Goal: Information Seeking & Learning: Learn about a topic

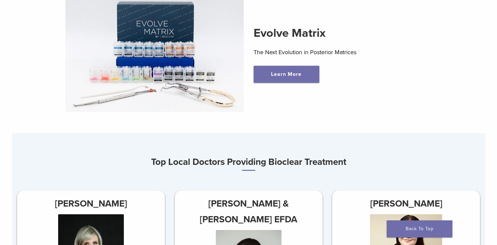
scroll to position [263, 0]
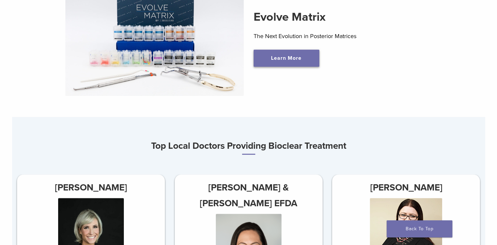
click at [307, 57] on link "Learn More" at bounding box center [286, 58] width 66 height 17
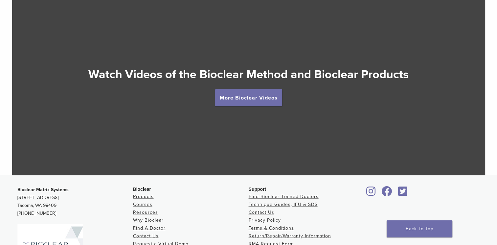
scroll to position [1182, 0]
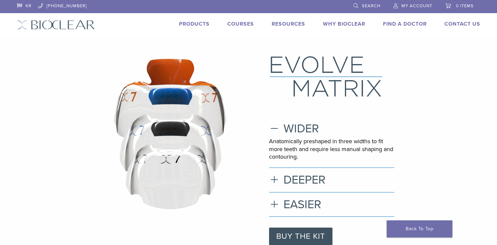
click at [184, 26] on link "Products" at bounding box center [194, 24] width 31 height 7
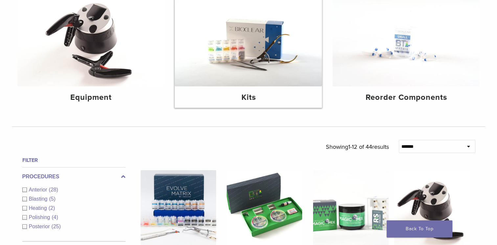
scroll to position [99, 0]
click at [247, 79] on img at bounding box center [248, 37] width 147 height 98
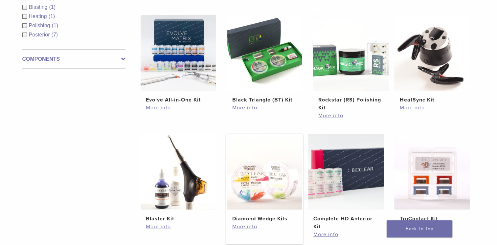
scroll to position [131, 0]
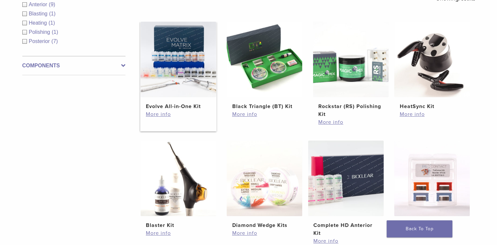
click at [181, 85] on img at bounding box center [179, 60] width 76 height 76
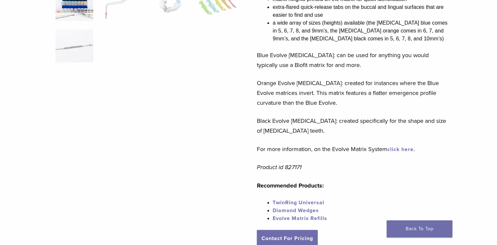
scroll to position [3, 0]
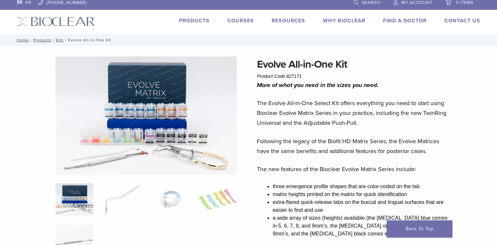
click at [197, 22] on link "Products" at bounding box center [194, 20] width 31 height 7
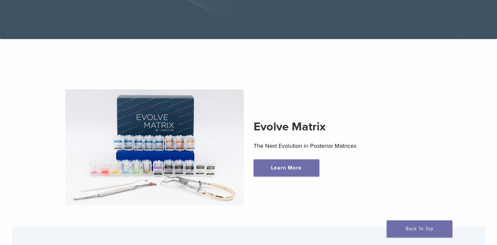
scroll to position [152, 0]
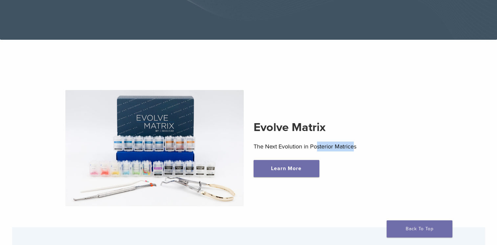
drag, startPoint x: 315, startPoint y: 149, endPoint x: 354, endPoint y: 149, distance: 38.4
click at [354, 149] on p "The Next Evolution in Posterior Matrices" at bounding box center [342, 147] width 178 height 10
click at [353, 157] on div "Evolve Matrix The Next Evolution in Posterior Matrices Learn More" at bounding box center [343, 148] width 188 height 57
click at [313, 157] on div "Evolve Matrix The Next Evolution in Posterior Matrices Learn More" at bounding box center [343, 148] width 188 height 57
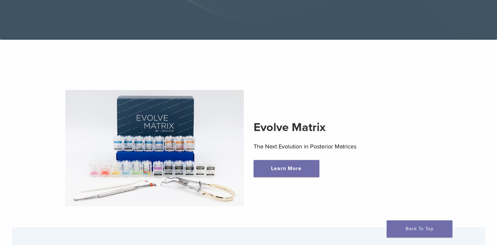
drag, startPoint x: 314, startPoint y: 153, endPoint x: 312, endPoint y: 150, distance: 3.7
click at [315, 153] on div "Evolve Matrix The Next Evolution in Posterior Matrices Learn More" at bounding box center [343, 148] width 188 height 57
drag, startPoint x: 310, startPoint y: 149, endPoint x: 359, endPoint y: 154, distance: 48.8
click at [359, 154] on div "Evolve Matrix The Next Evolution in Posterior Matrices Learn More" at bounding box center [343, 148] width 188 height 57
click at [360, 154] on div "Evolve Matrix The Next Evolution in Posterior Matrices Learn More" at bounding box center [343, 148] width 188 height 57
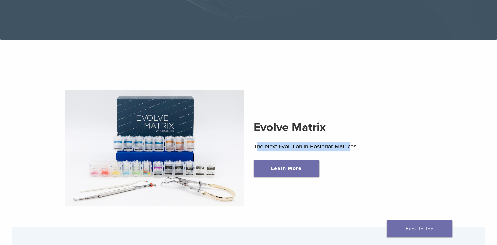
drag, startPoint x: 257, startPoint y: 146, endPoint x: 352, endPoint y: 150, distance: 95.3
click at [352, 150] on p "The Next Evolution in Posterior Matrices" at bounding box center [342, 147] width 178 height 10
click at [340, 161] on div "Learn More" at bounding box center [342, 168] width 178 height 17
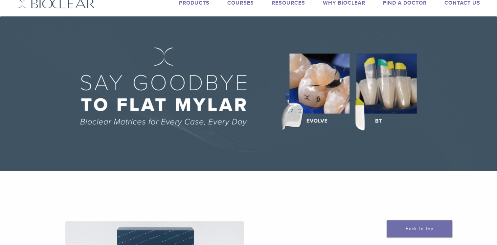
scroll to position [0, 0]
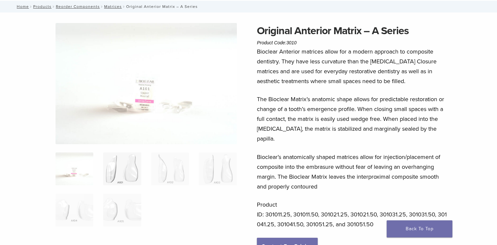
scroll to position [33, 0]
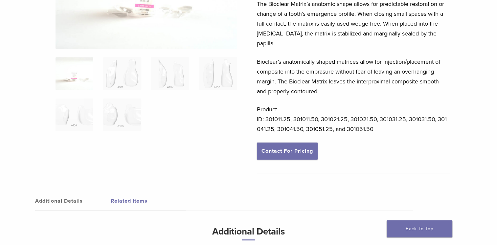
click at [248, 224] on h3 "Additional Details" at bounding box center [248, 235] width 351 height 22
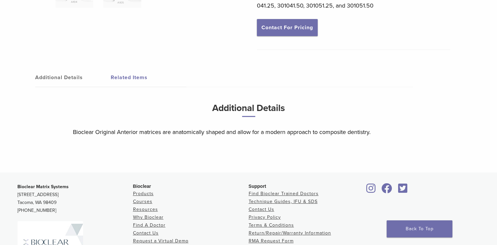
scroll to position [263, 0]
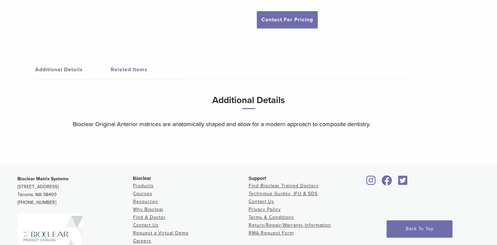
click at [73, 60] on link "Additional Details" at bounding box center [73, 69] width 76 height 18
click at [73, 64] on link "Additional Details" at bounding box center [73, 69] width 76 height 18
